Goal: Information Seeking & Learning: Learn about a topic

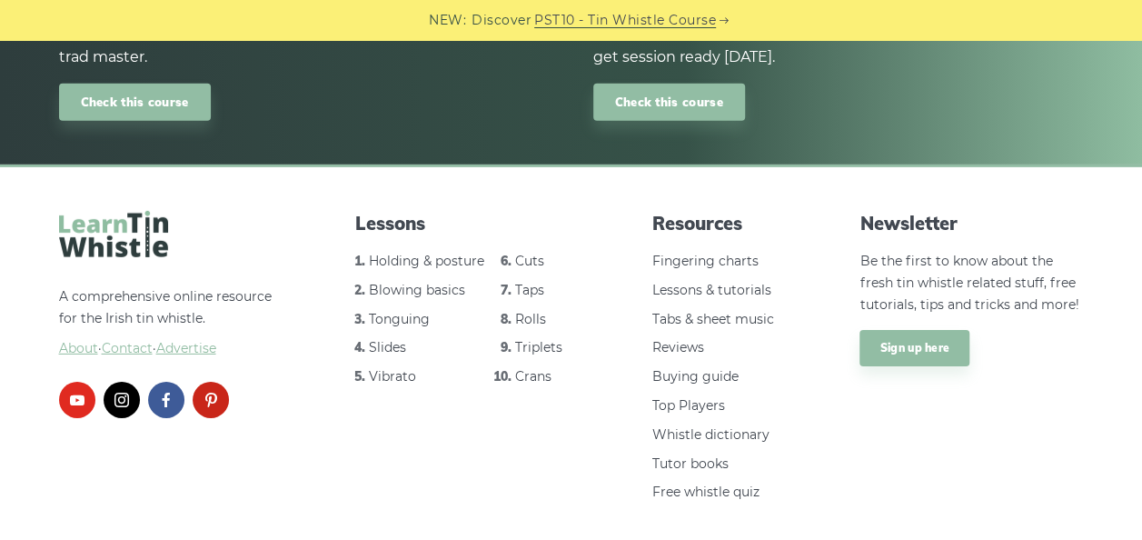
scroll to position [2743, 0]
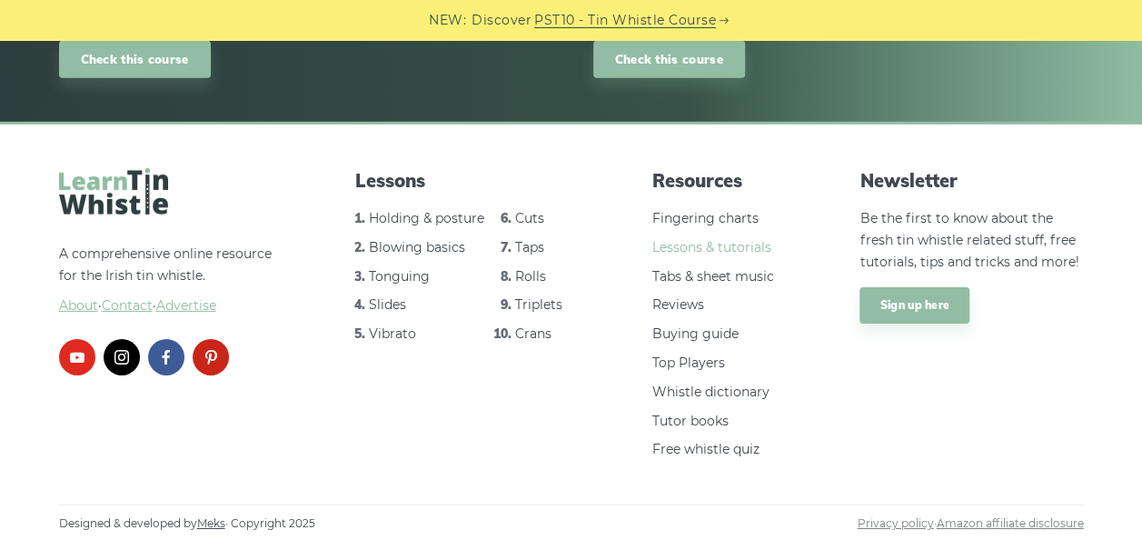
click at [716, 244] on link "Lessons & tutorials" at bounding box center [711, 247] width 119 height 16
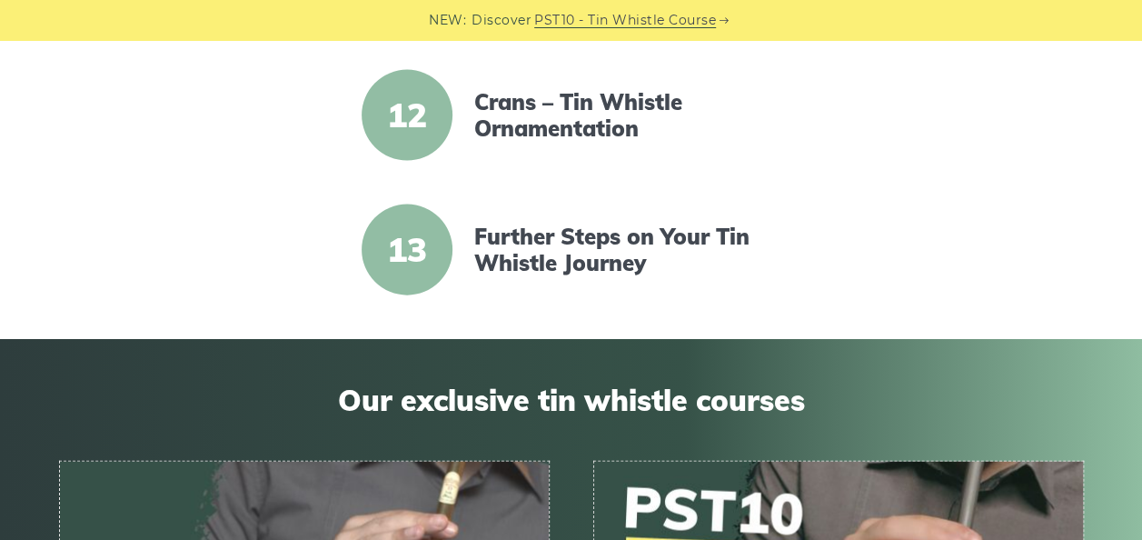
scroll to position [1935, 0]
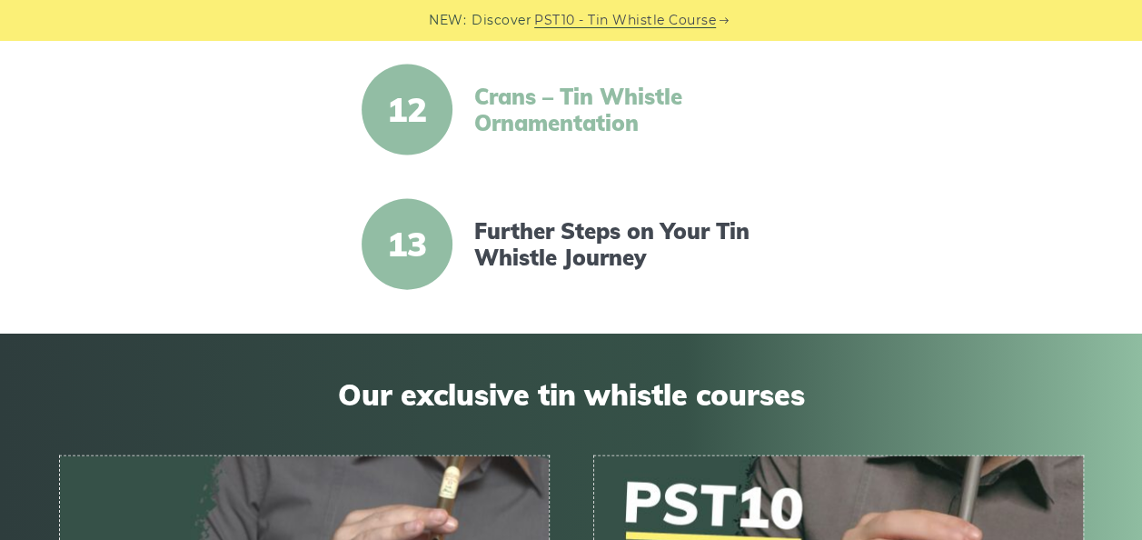
click at [532, 118] on link "Crans – Tin Whistle Ornamentation" at bounding box center [630, 110] width 313 height 53
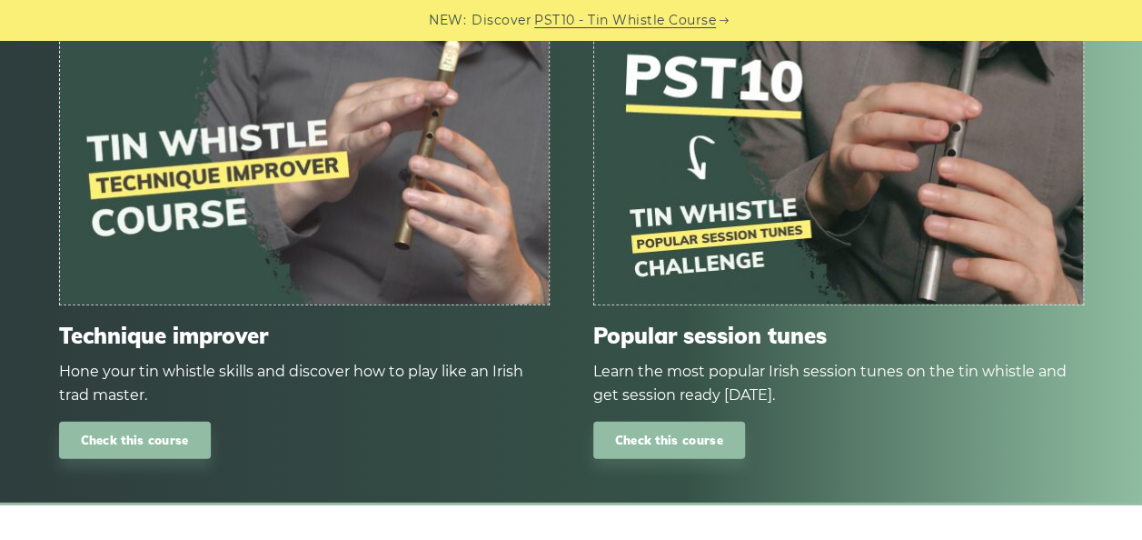
scroll to position [2370, 0]
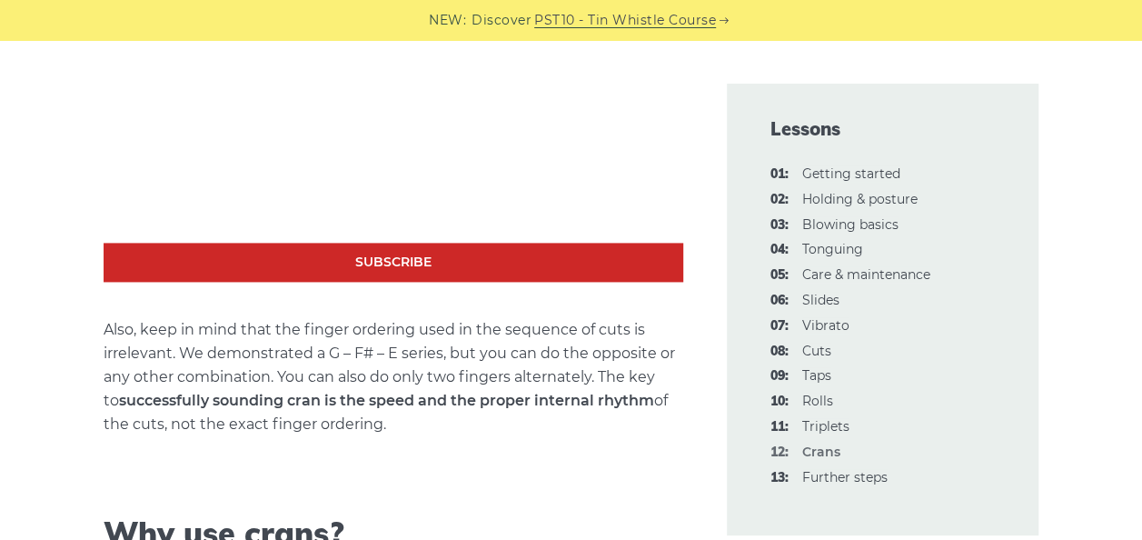
scroll to position [1148, 0]
